Goal: Information Seeking & Learning: Compare options

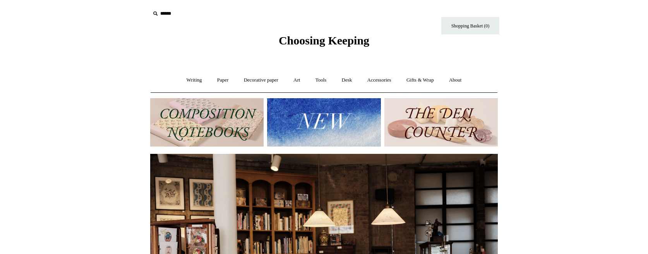
click at [311, 112] on img at bounding box center [323, 122] width 113 height 48
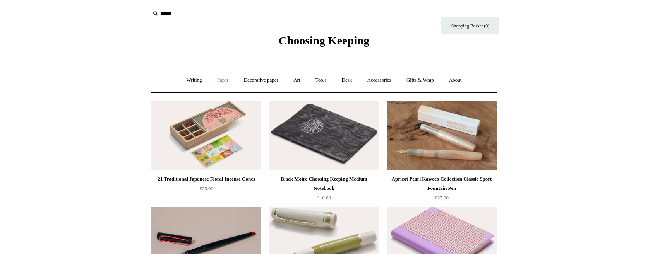
click at [219, 79] on link "Paper +" at bounding box center [223, 80] width 26 height 21
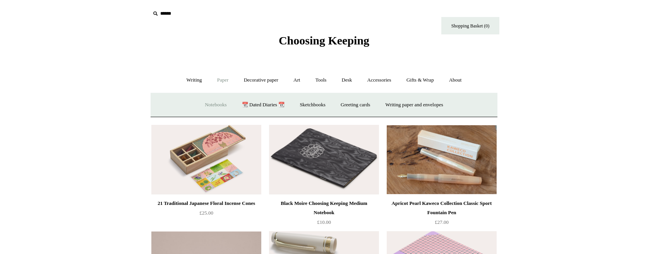
click at [209, 103] on link "Notebooks +" at bounding box center [216, 105] width 36 height 21
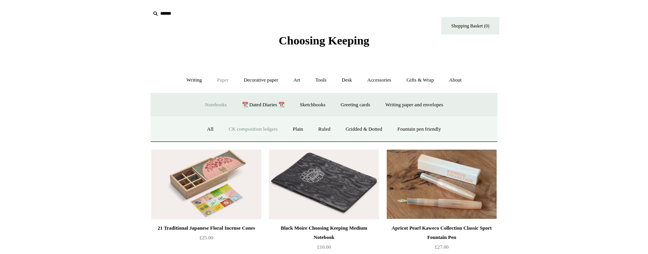
click at [232, 128] on link "CK composition ledgers" at bounding box center [253, 129] width 63 height 21
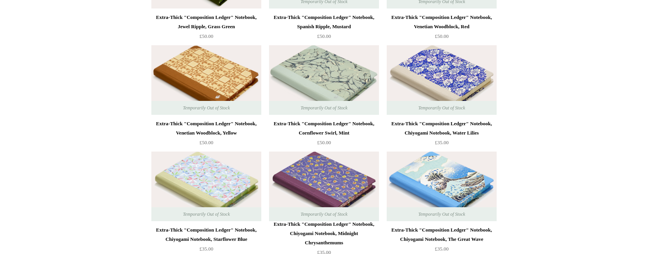
scroll to position [1852, 0]
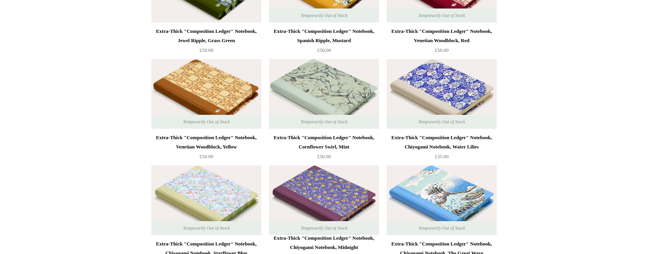
click at [238, 88] on img at bounding box center [206, 94] width 110 height 70
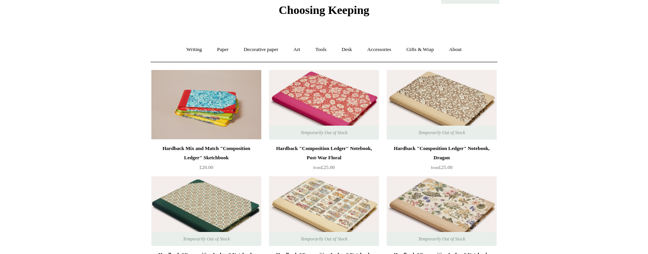
scroll to position [21, 0]
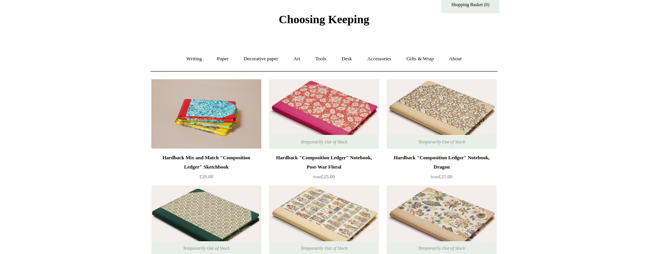
click at [449, 100] on img at bounding box center [442, 114] width 110 height 70
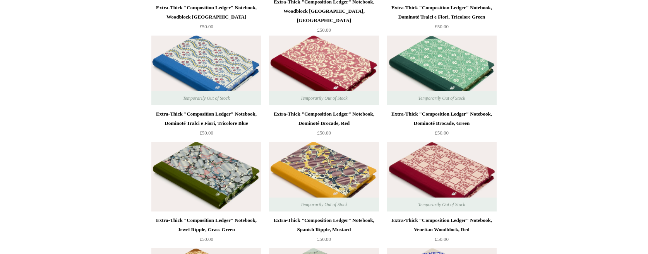
scroll to position [1646, 0]
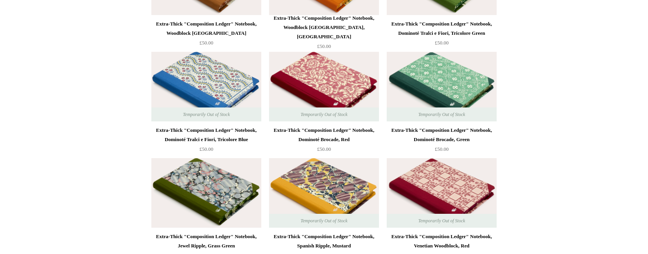
click at [207, 193] on img at bounding box center [206, 193] width 110 height 70
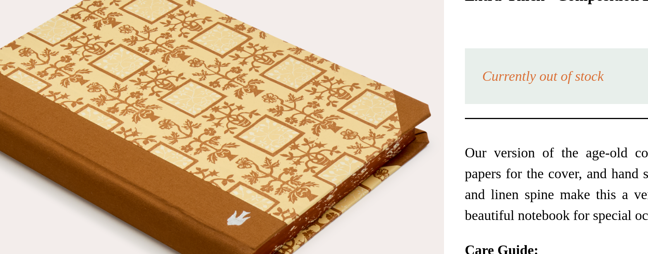
scroll to position [34, 0]
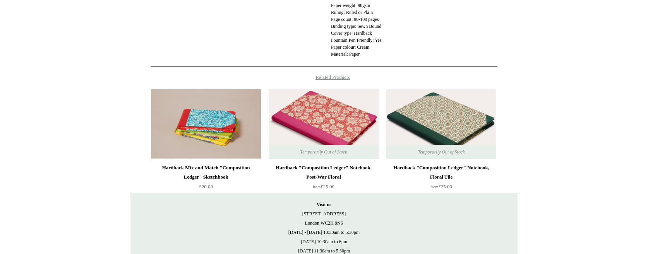
scroll to position [353, 0]
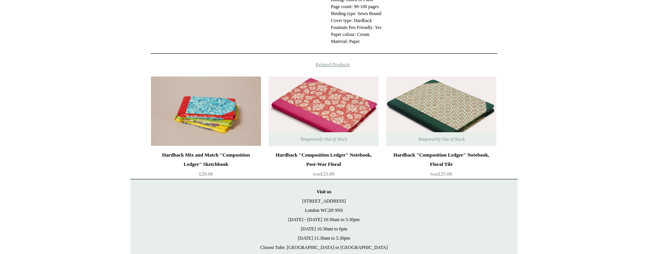
click at [447, 121] on img at bounding box center [442, 112] width 110 height 70
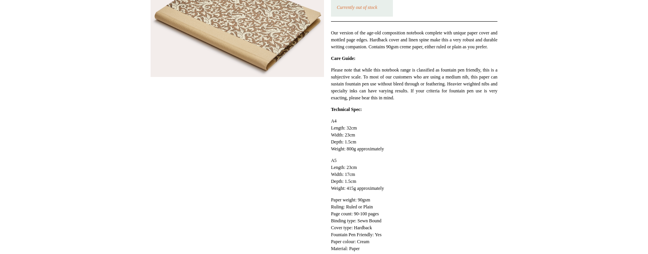
scroll to position [32, 0]
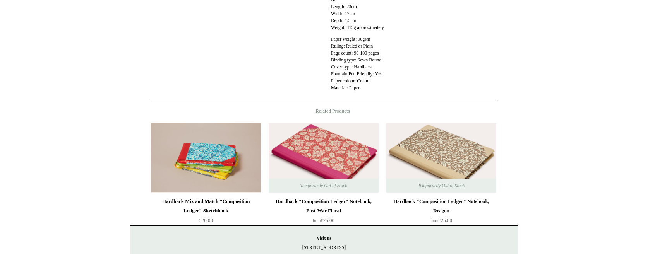
scroll to position [349, 0]
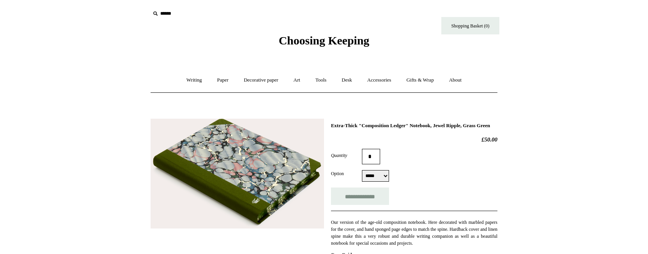
select select "*****"
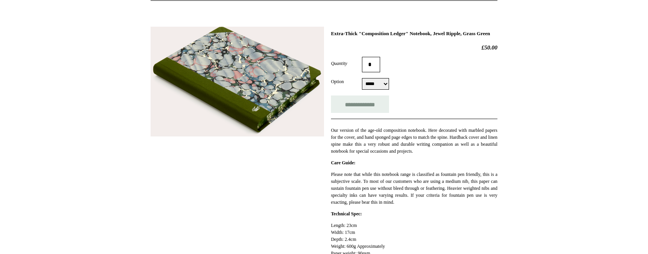
scroll to position [68, 0]
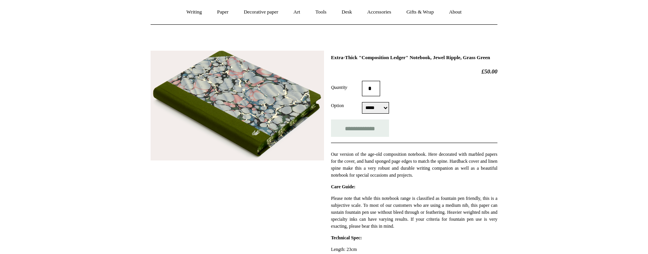
click at [245, 98] on img at bounding box center [238, 106] width 174 height 110
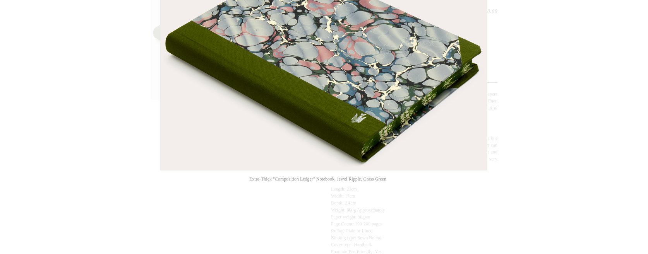
scroll to position [107, 0]
